Goal: Obtain resource: Download file/media

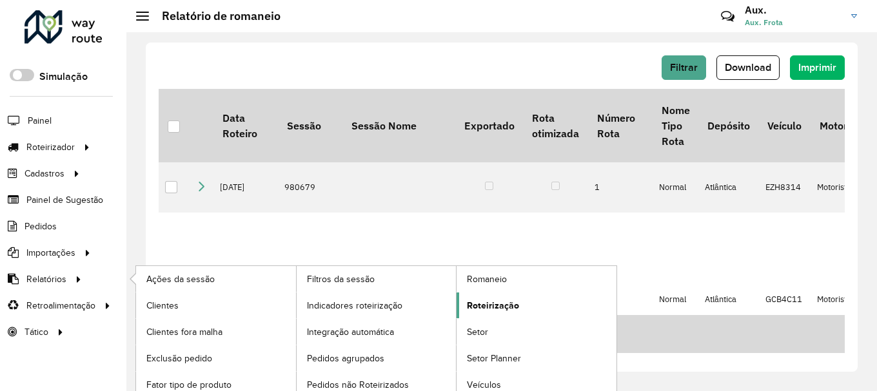
click at [499, 303] on span "Roteirização" at bounding box center [493, 306] width 52 height 14
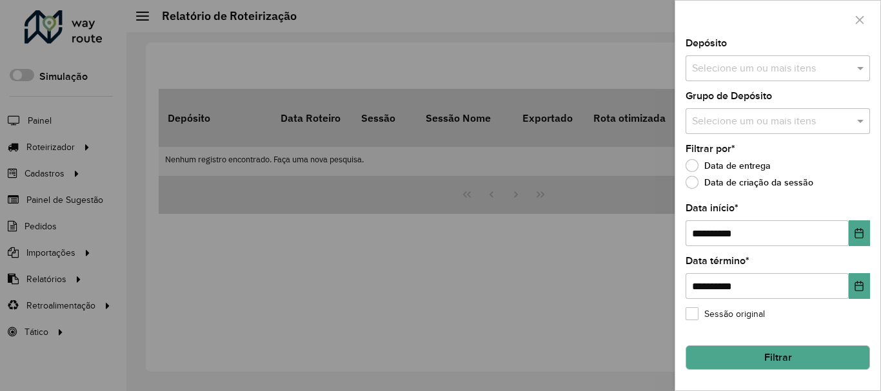
click at [782, 67] on input "text" at bounding box center [770, 68] width 165 height 15
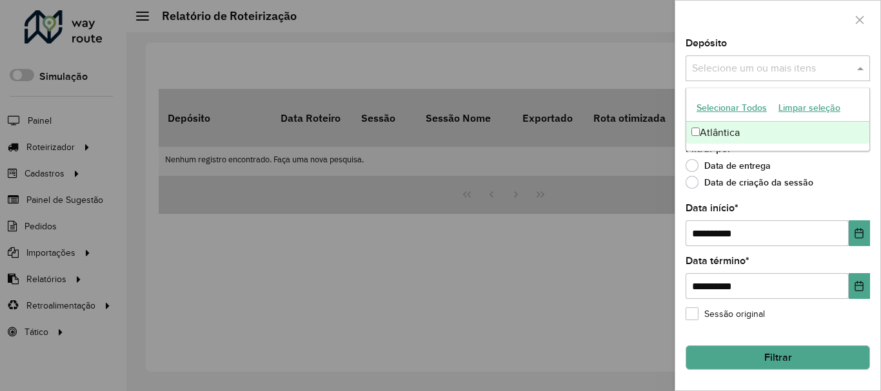
click at [751, 128] on div "Atlântica" at bounding box center [777, 133] width 183 height 22
click at [862, 240] on button "Choose Date" at bounding box center [858, 233] width 21 height 26
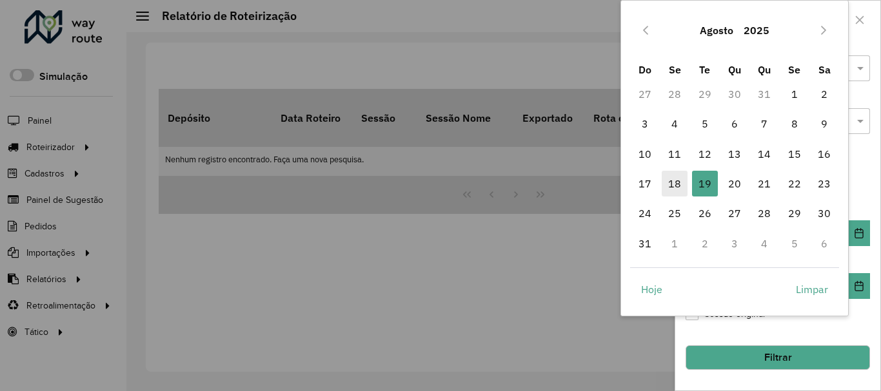
click at [685, 184] on span "18" at bounding box center [674, 184] width 26 height 26
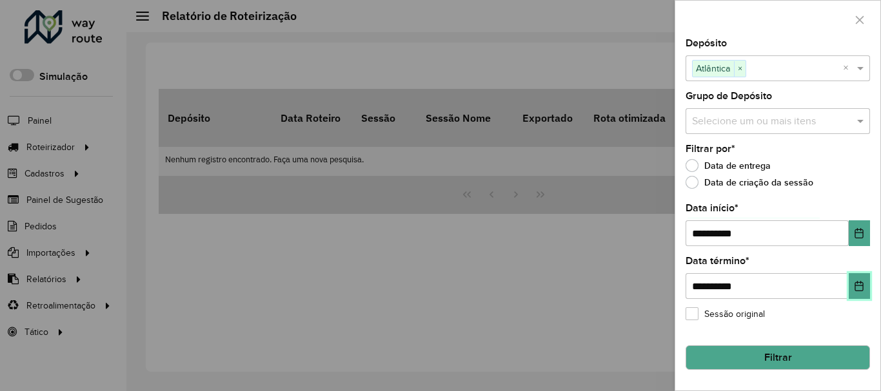
click at [851, 286] on button "Choose Date" at bounding box center [858, 286] width 21 height 26
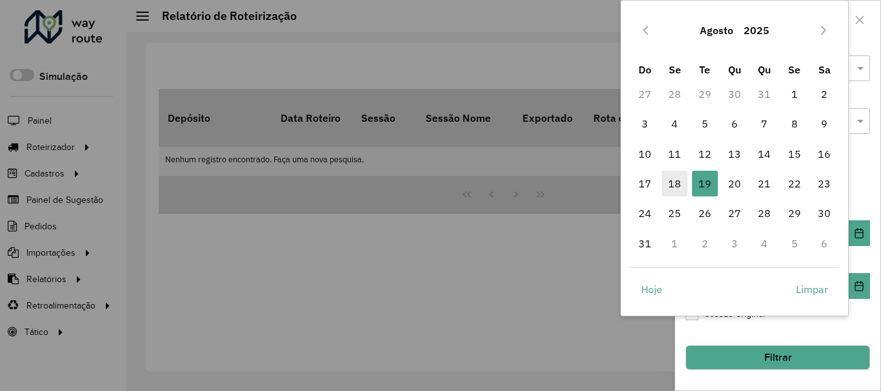
click at [676, 193] on span "18" at bounding box center [674, 184] width 26 height 26
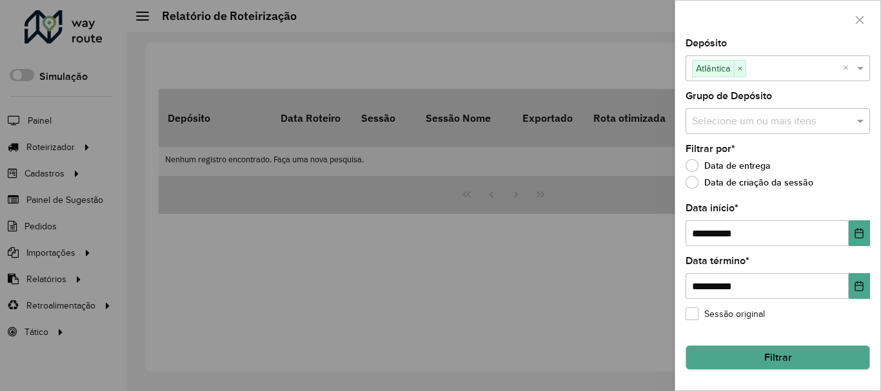
click at [778, 348] on button "Filtrar" at bounding box center [777, 357] width 184 height 24
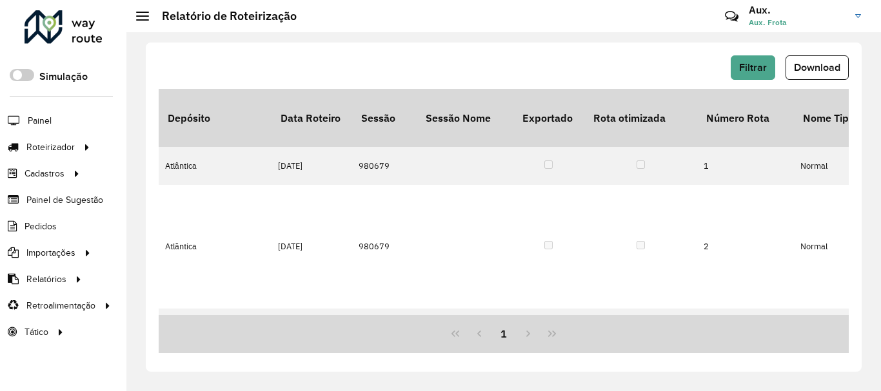
click at [801, 77] on button "Download" at bounding box center [816, 67] width 63 height 24
